Goal: Transaction & Acquisition: Purchase product/service

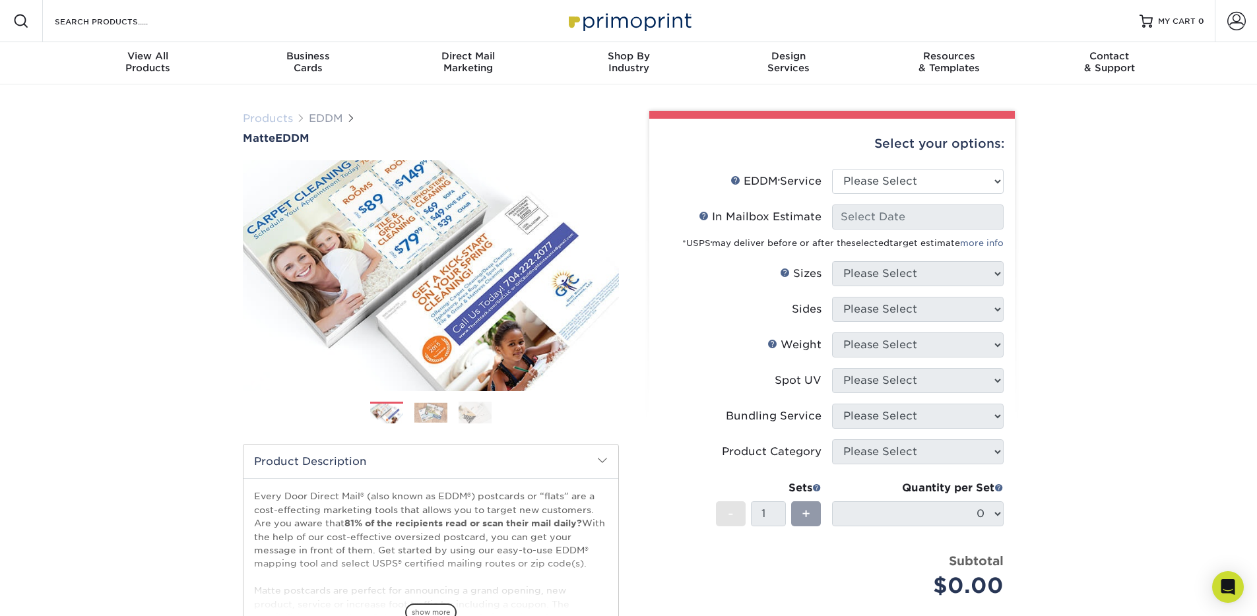
click at [249, 123] on link "Products" at bounding box center [268, 118] width 50 height 13
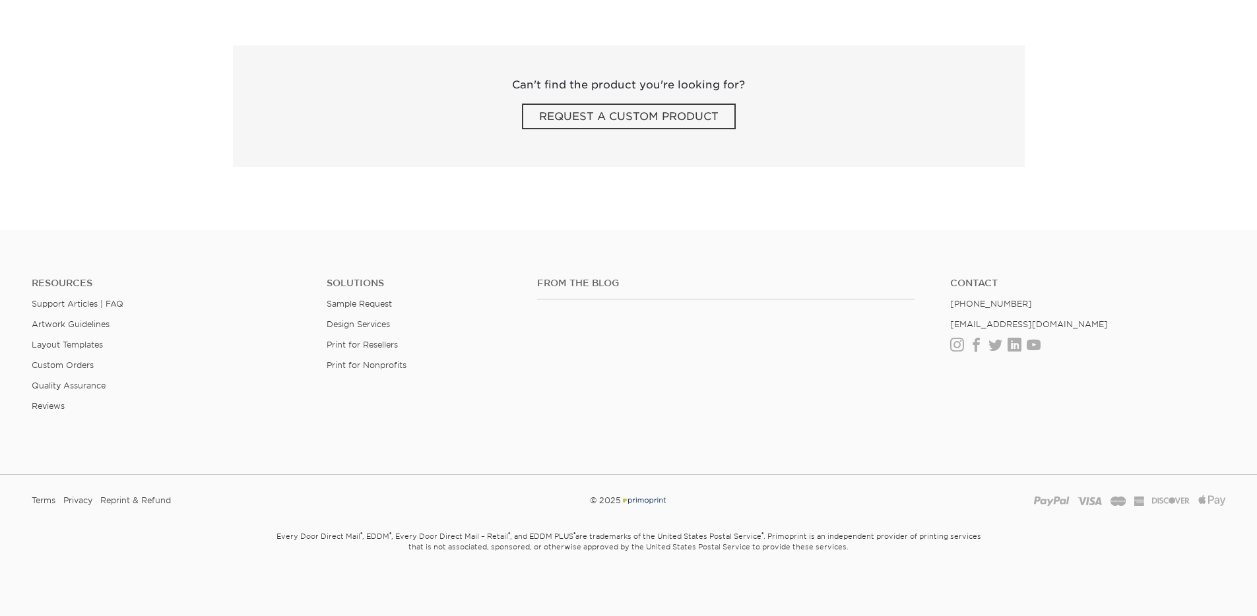
scroll to position [216, 0]
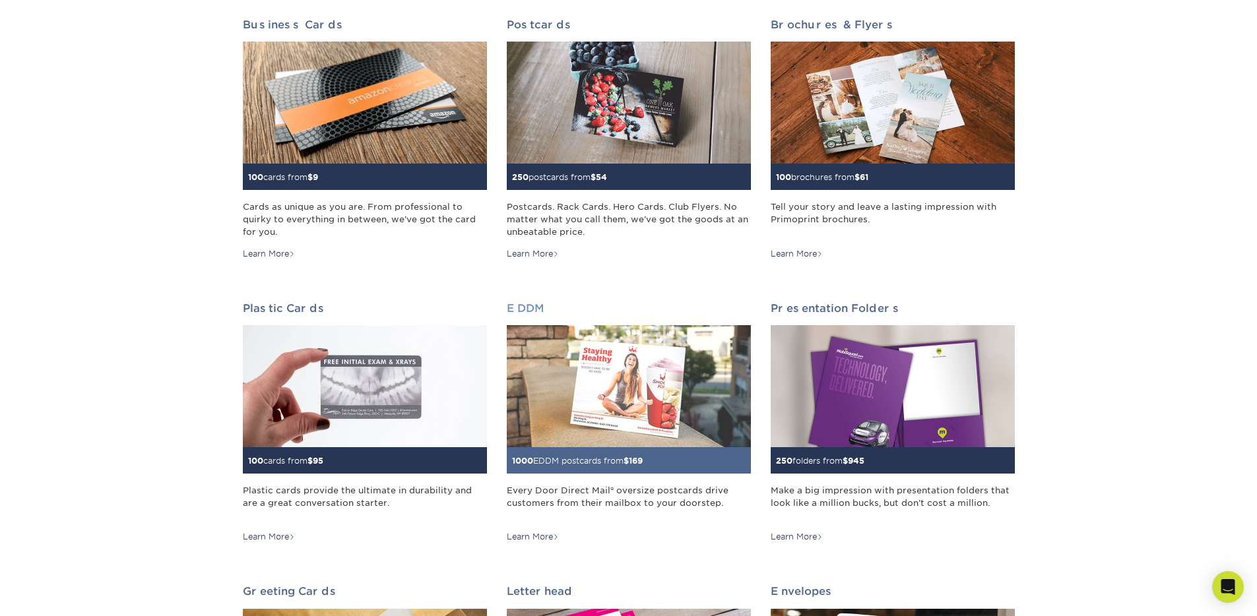
click at [573, 340] on img at bounding box center [629, 386] width 244 height 122
click at [585, 360] on img at bounding box center [629, 386] width 244 height 122
click at [621, 405] on img at bounding box center [629, 386] width 244 height 122
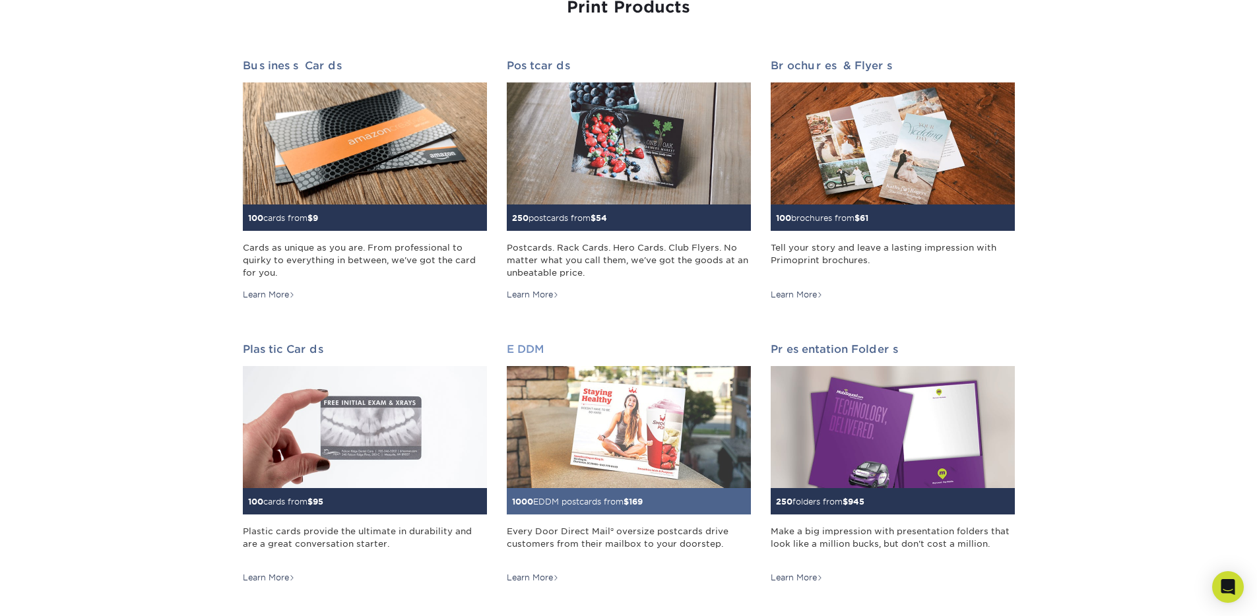
scroll to position [191, 0]
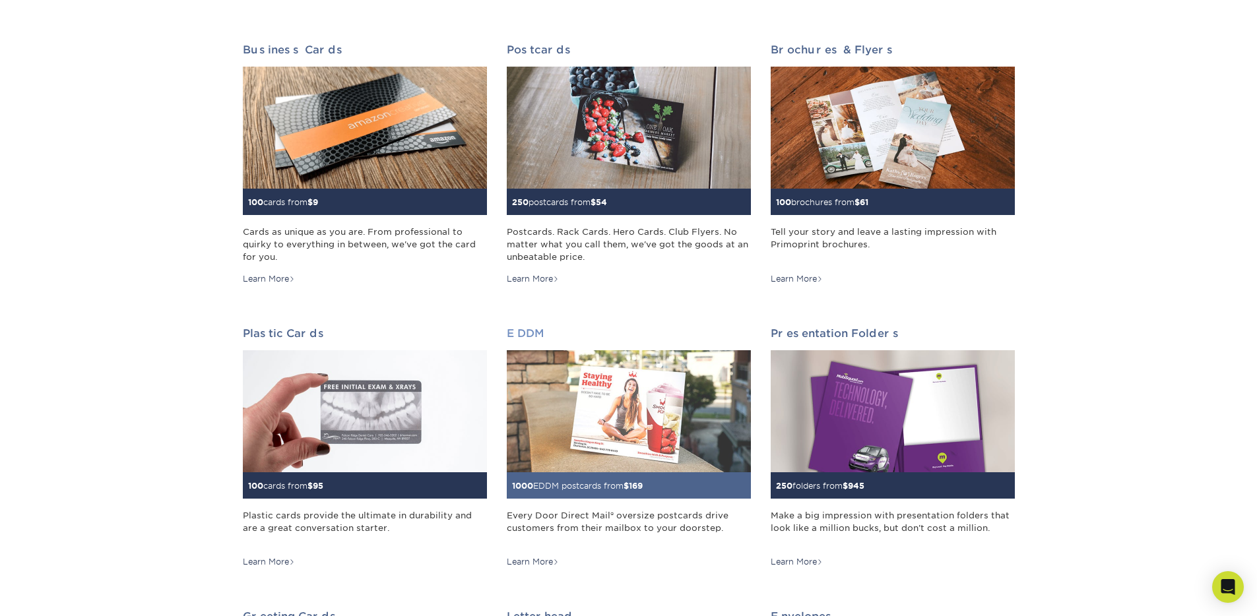
click at [589, 390] on img at bounding box center [629, 411] width 244 height 122
click at [589, 391] on img at bounding box center [629, 411] width 244 height 122
click at [590, 392] on img at bounding box center [629, 411] width 244 height 122
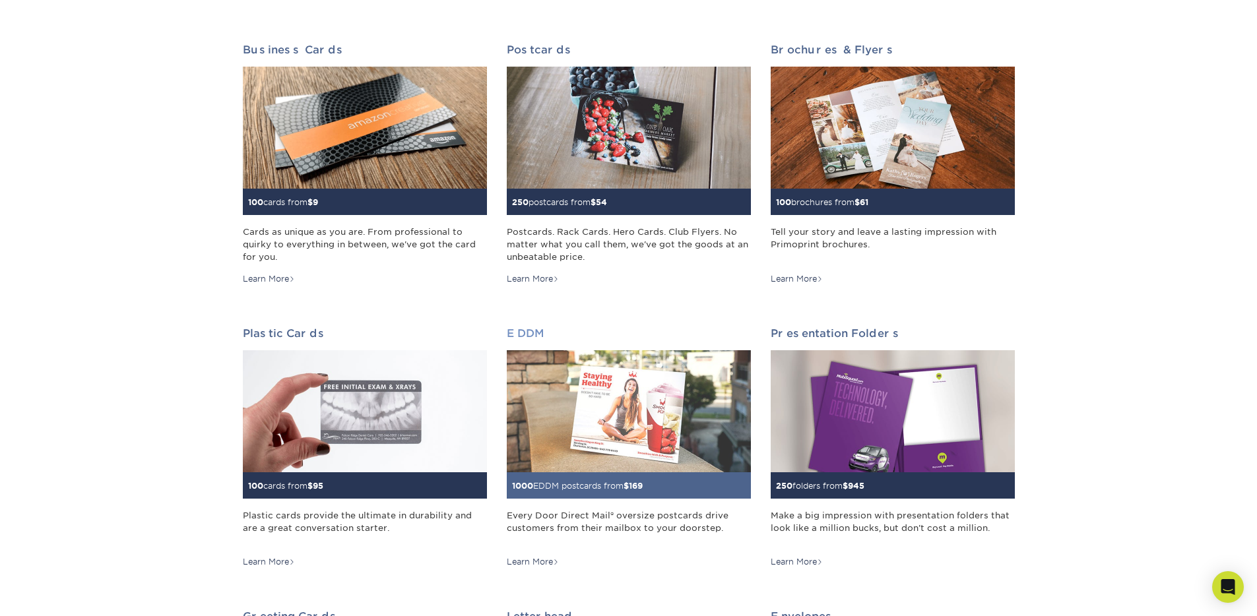
click at [590, 504] on link "EDDM 1000 EDDM postcards from $ 169 Every Door Direct Mail® oversize postcards …" at bounding box center [629, 447] width 244 height 241
click at [590, 505] on link "EDDM 1000 EDDM postcards from $ 169 Every Door Direct Mail® oversize postcards …" at bounding box center [629, 447] width 244 height 241
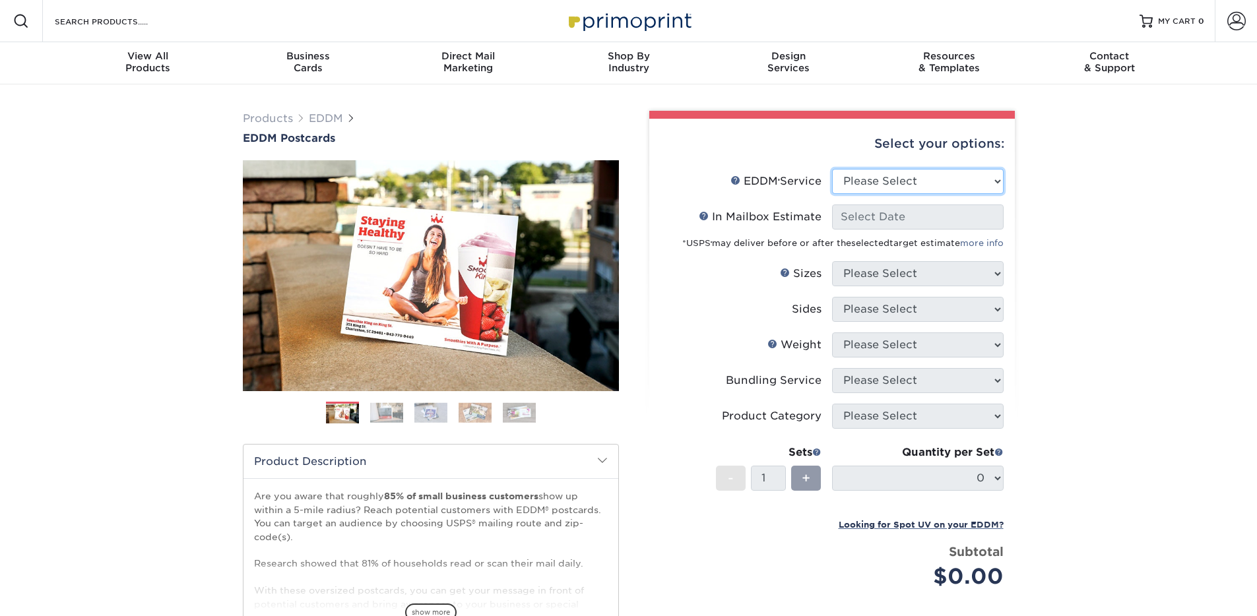
click at [878, 193] on select "Please Select Full Service Print Only" at bounding box center [918, 181] width 172 height 25
select select "print_only"
click at [832, 169] on select "Please Select Full Service Print Only" at bounding box center [918, 181] width 172 height 25
select select "-1"
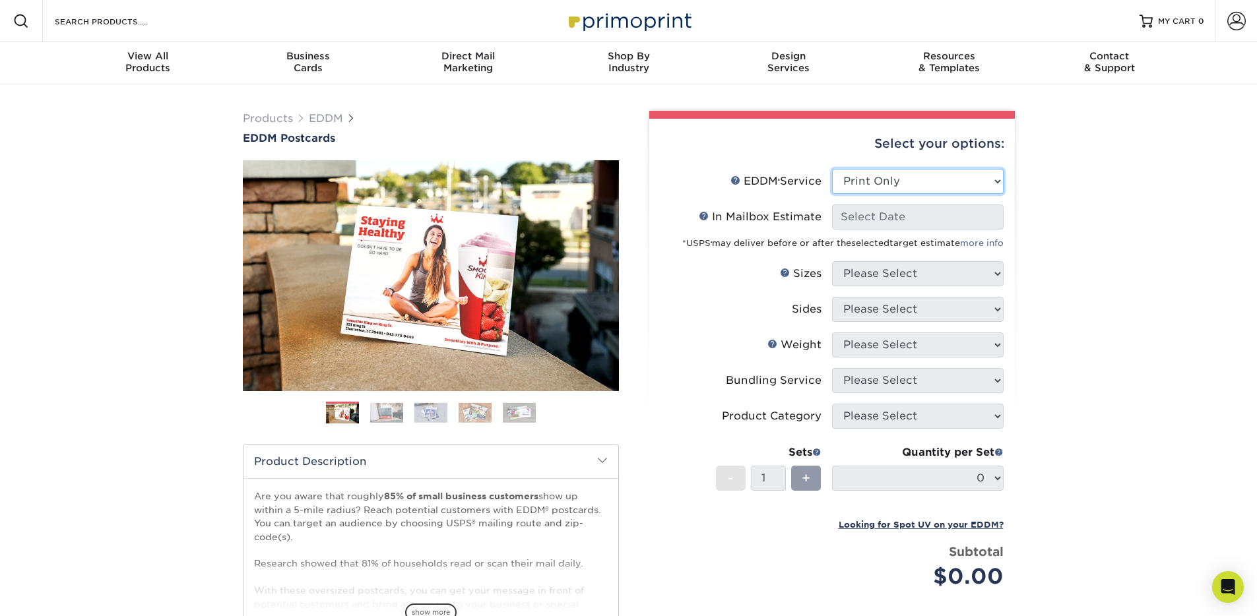
select select "-1"
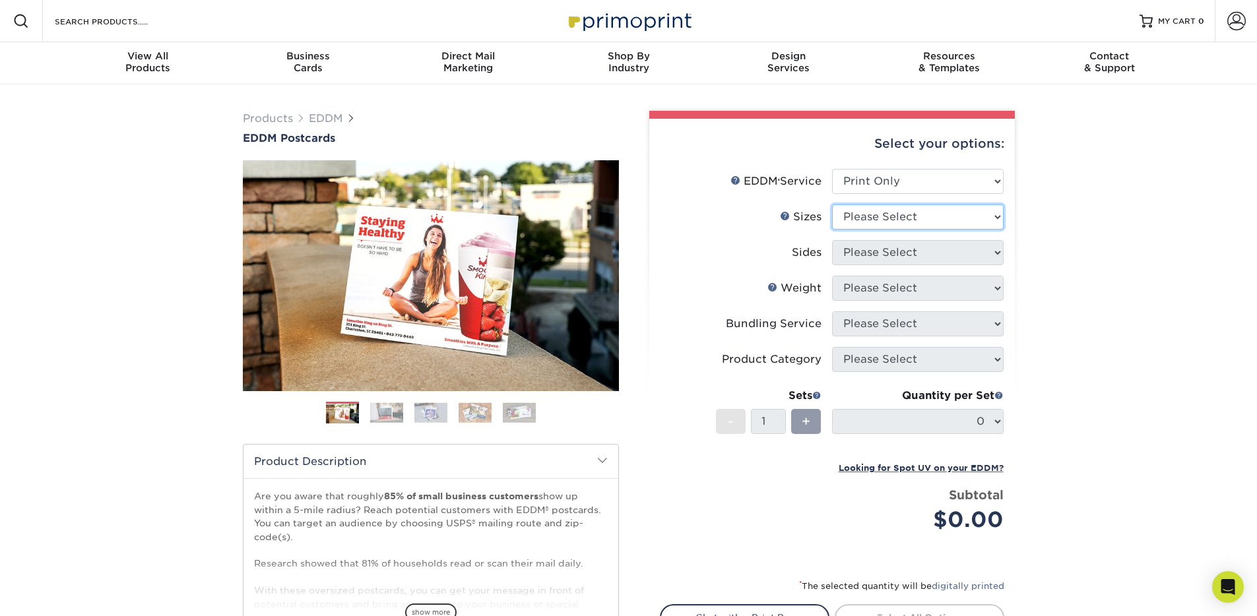
click at [883, 214] on select "Please Select 4.5" x 12" 6" x 12" 6.5" x 8" 6.5" x 9" 6.5" x 12" 7" x 8.5" 8" x…" at bounding box center [918, 217] width 172 height 25
select select "8.50x11.00"
click at [832, 205] on select "Please Select 4.5" x 12" 6" x 12" 6.5" x 8" 6.5" x 9" 6.5" x 12" 7" x 8.5" 8" x…" at bounding box center [918, 217] width 172 height 25
click at [868, 248] on select "Please Select Print Both Sides Print Front Only" at bounding box center [918, 252] width 172 height 25
select select "13abbda7-1d64-4f25-8bb2-c179b224825d"
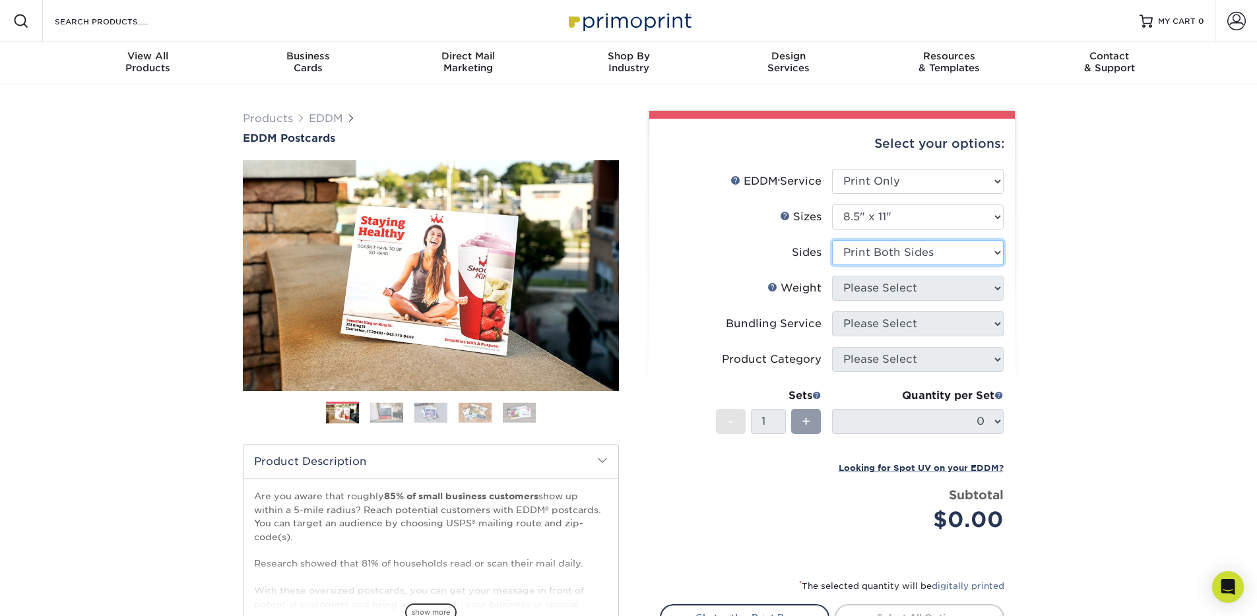
click at [832, 240] on select "Please Select Print Both Sides Print Front Only" at bounding box center [918, 252] width 172 height 25
click at [870, 299] on select "Please Select 16PT 14PT" at bounding box center [918, 288] width 172 height 25
select select "14PT"
click at [832, 276] on select "Please Select 16PT 14PT" at bounding box center [918, 288] width 172 height 25
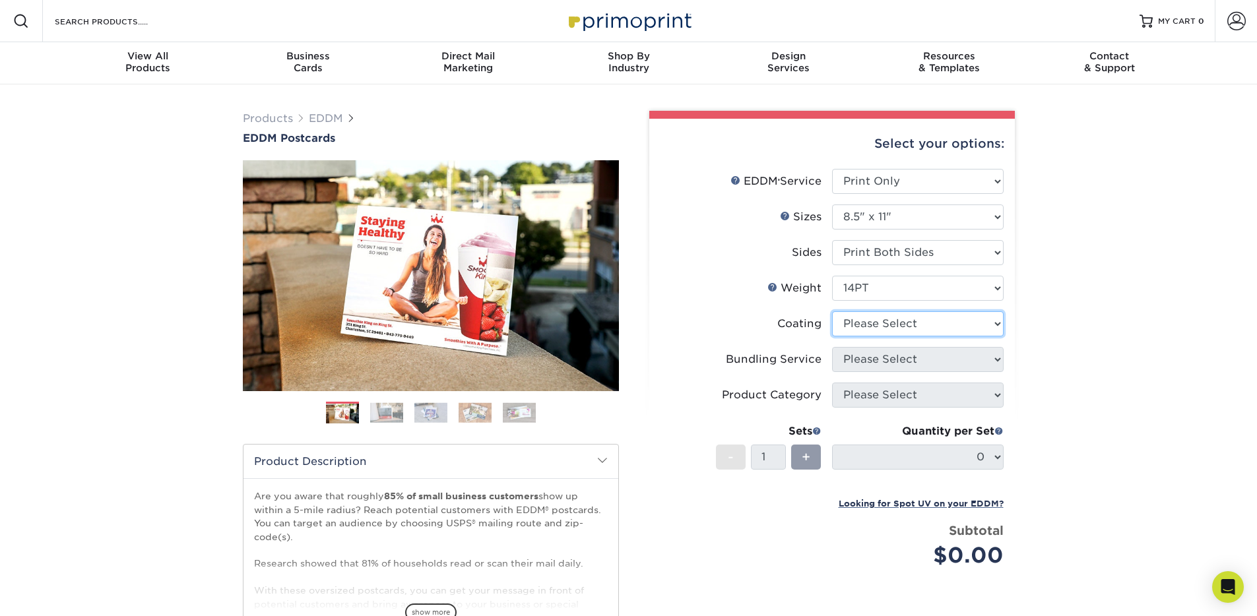
click at [894, 323] on select at bounding box center [918, 323] width 172 height 25
select select "121bb7b5-3b4d-429f-bd8d-bbf80e953313"
click at [832, 311] on select at bounding box center [918, 323] width 172 height 25
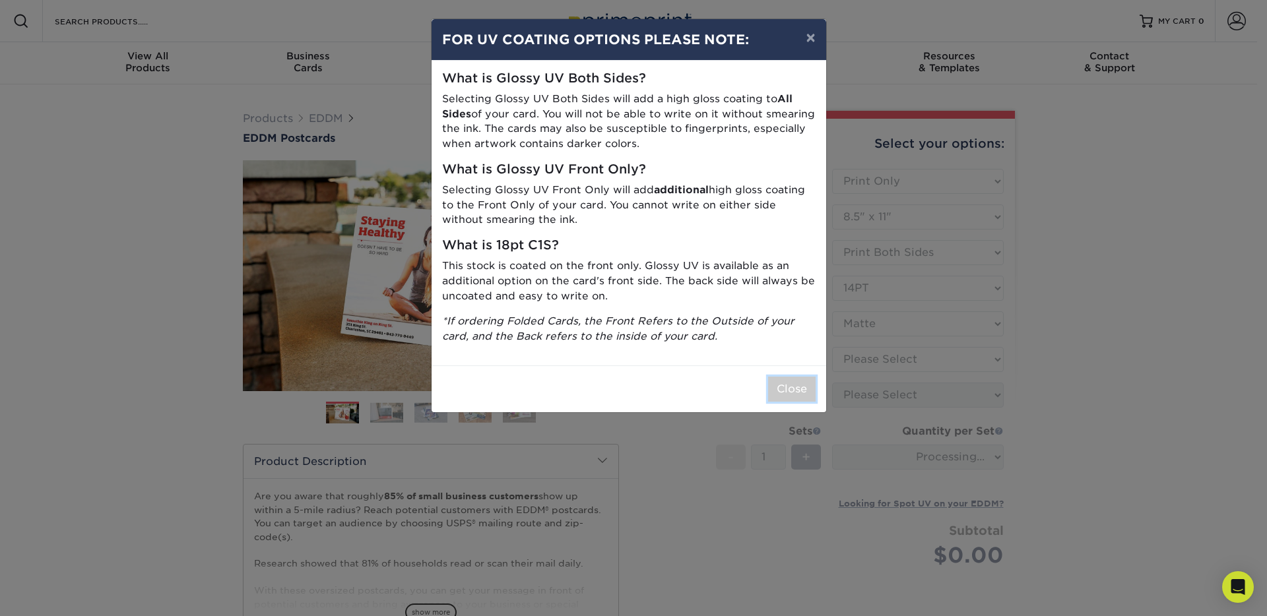
click at [804, 392] on button "Close" at bounding box center [791, 389] width 47 height 25
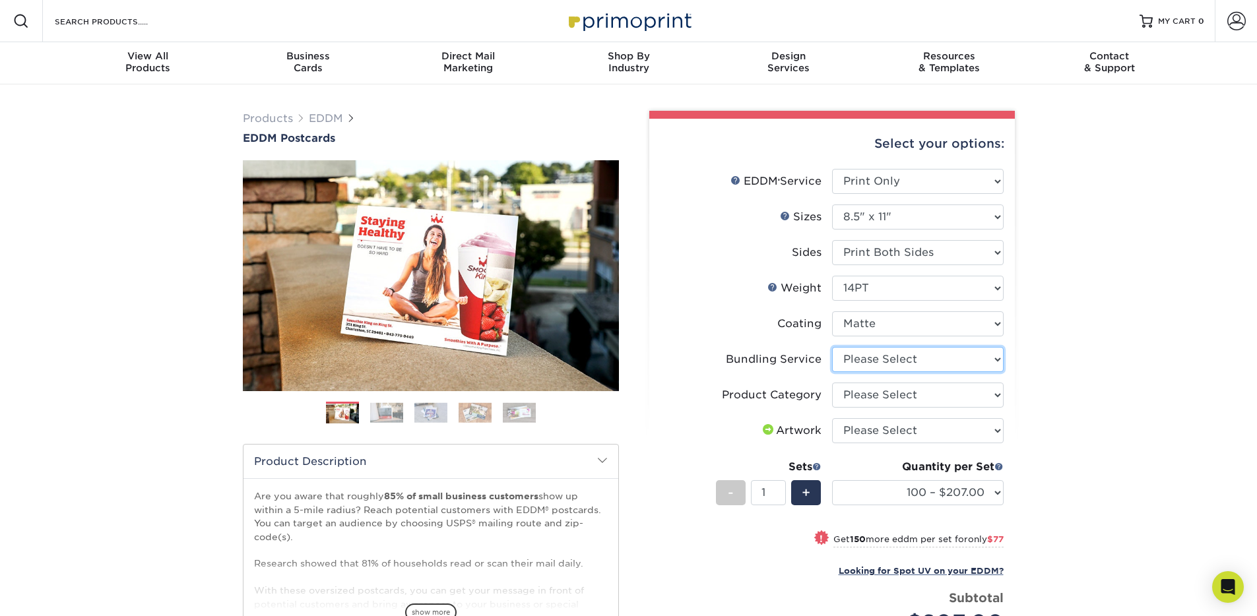
click at [875, 358] on select "Please Select No Bundling Services Yes, Bundles of 50 (+2 Days) Yes, Bundles of…" at bounding box center [918, 359] width 172 height 25
select select "5d566e05-ffea-4705-a23f-95bd227f1370"
click at [832, 347] on select "Please Select No Bundling Services Yes, Bundles of 50 (+2 Days) Yes, Bundles of…" at bounding box center [918, 359] width 172 height 25
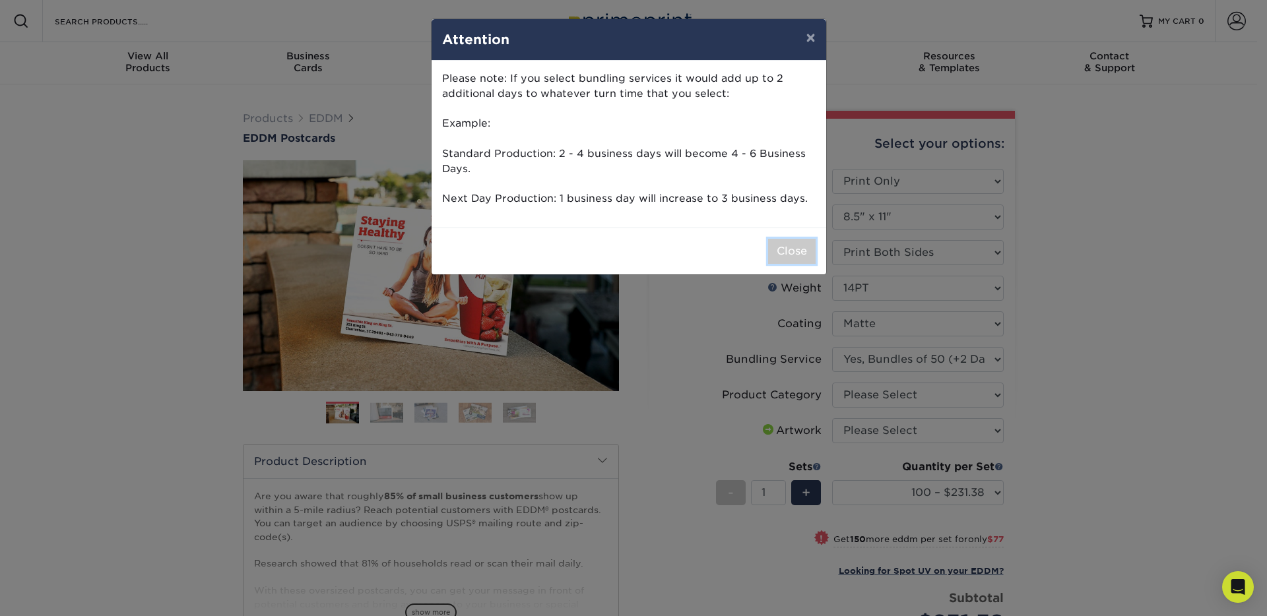
click at [805, 254] on button "Close" at bounding box center [791, 251] width 47 height 25
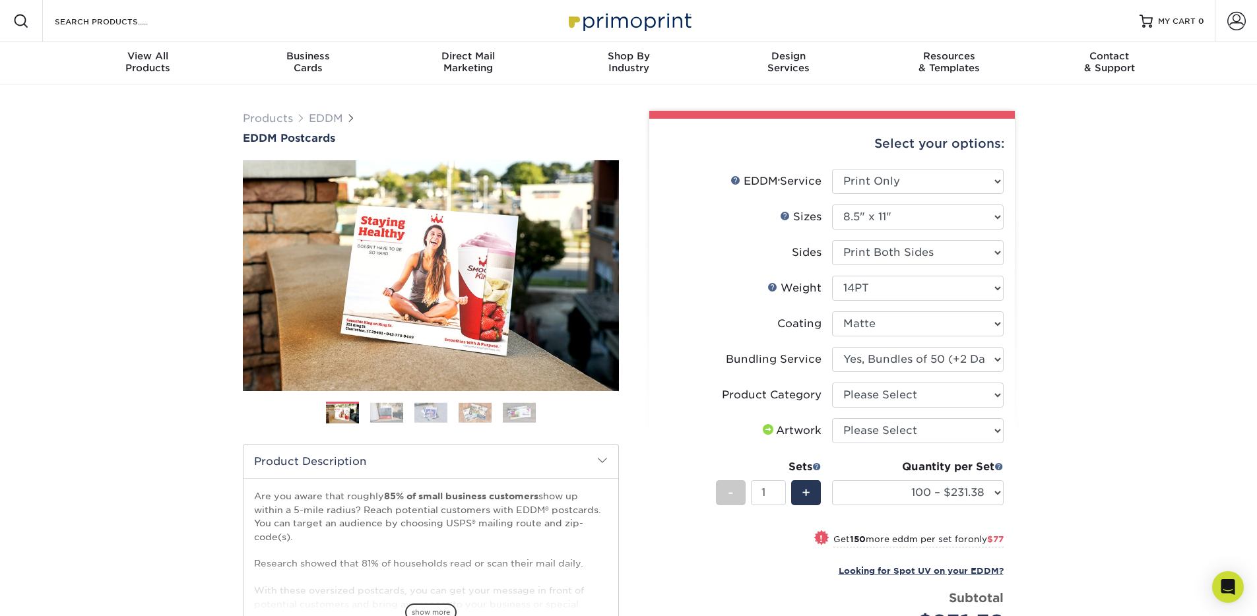
click at [795, 254] on div "Sides" at bounding box center [807, 253] width 30 height 16
click at [870, 385] on select "Please Select Sell Sheets" at bounding box center [918, 395] width 172 height 25
select select "eddd4a87-9082-47bb-843b-3bca55f6c842"
click at [832, 383] on select "Please Select Sell Sheets" at bounding box center [918, 395] width 172 height 25
click at [914, 480] on select "100 – $231.38 250 – $308.38 500 – $341.30 1000 – $389.90 2500 – $653.00 5000 – …" at bounding box center [918, 492] width 172 height 25
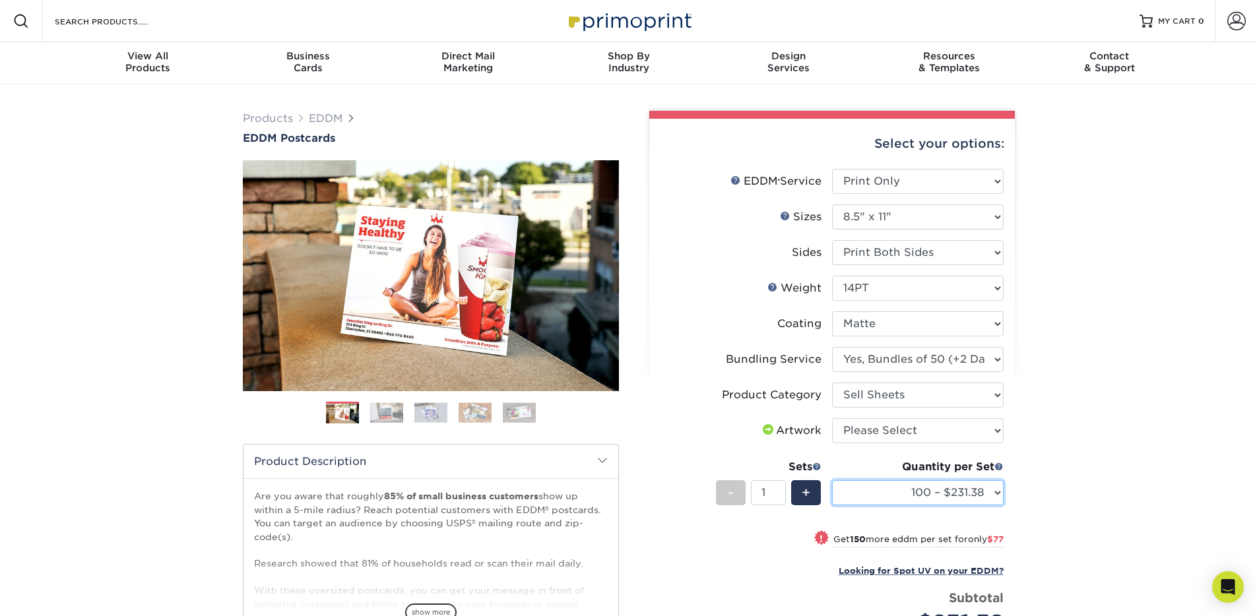
select select "5000 – $1076.88"
click at [832, 480] on select "100 – $231.38 250 – $308.38 500 – $341.30 1000 – $389.90 2500 – $653.00 5000 – …" at bounding box center [918, 492] width 172 height 25
